Goal: Use online tool/utility: Utilize a website feature to perform a specific function

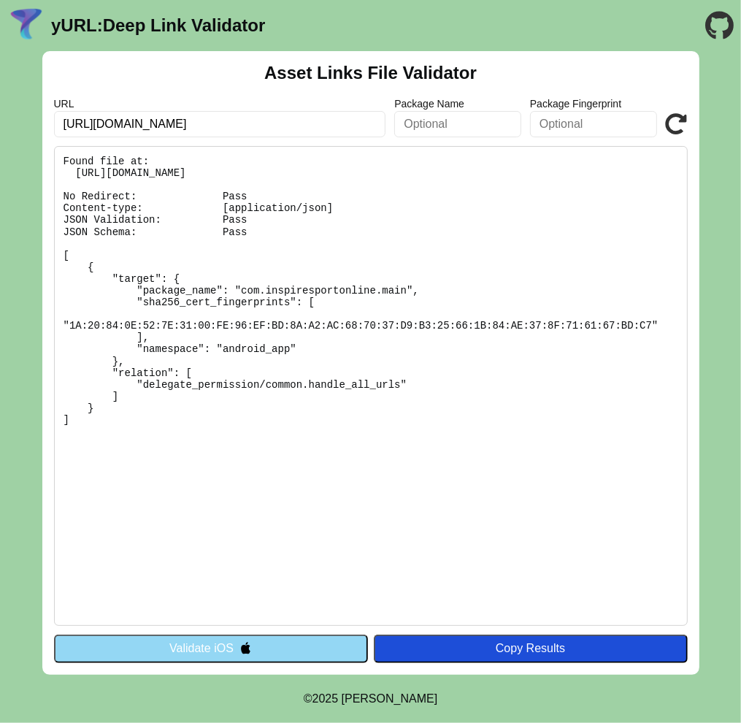
drag, startPoint x: 127, startPoint y: 123, endPoint x: 305, endPoint y: 122, distance: 178.2
click at [306, 123] on input "[URL][DOMAIN_NAME]" at bounding box center [220, 124] width 332 height 26
type input "[URL][DOMAIN_NAME]"
click button "Validate" at bounding box center [0, 0] width 0 height 0
click at [205, 652] on button "Validate iOS" at bounding box center [211, 649] width 314 height 28
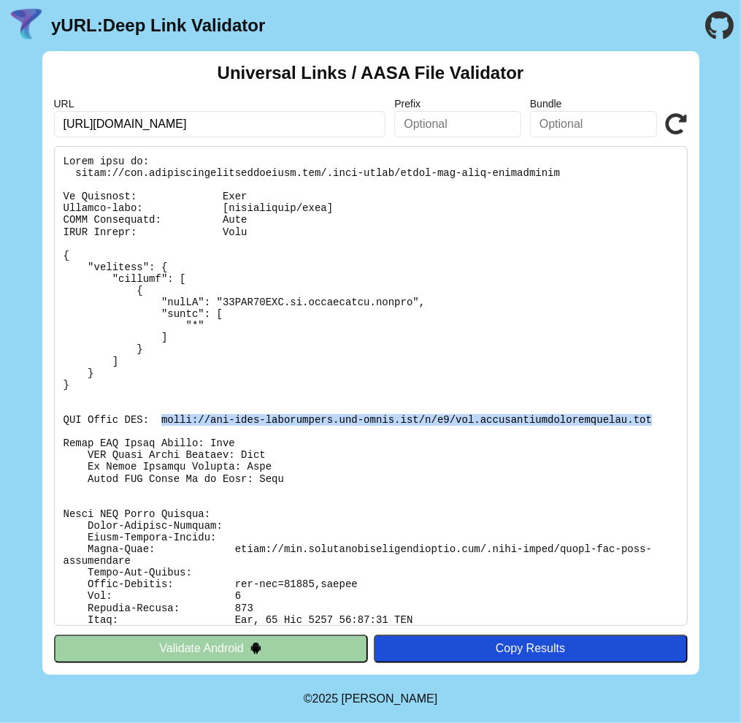
drag, startPoint x: 155, startPoint y: 418, endPoint x: 639, endPoint y: 418, distance: 484.2
click at [639, 417] on pre at bounding box center [371, 386] width 634 height 480
copy pre "https://app-site-association.cdn-apple.com/a/v1/app.coachingeffectassessment.com"
